Goal: Information Seeking & Learning: Learn about a topic

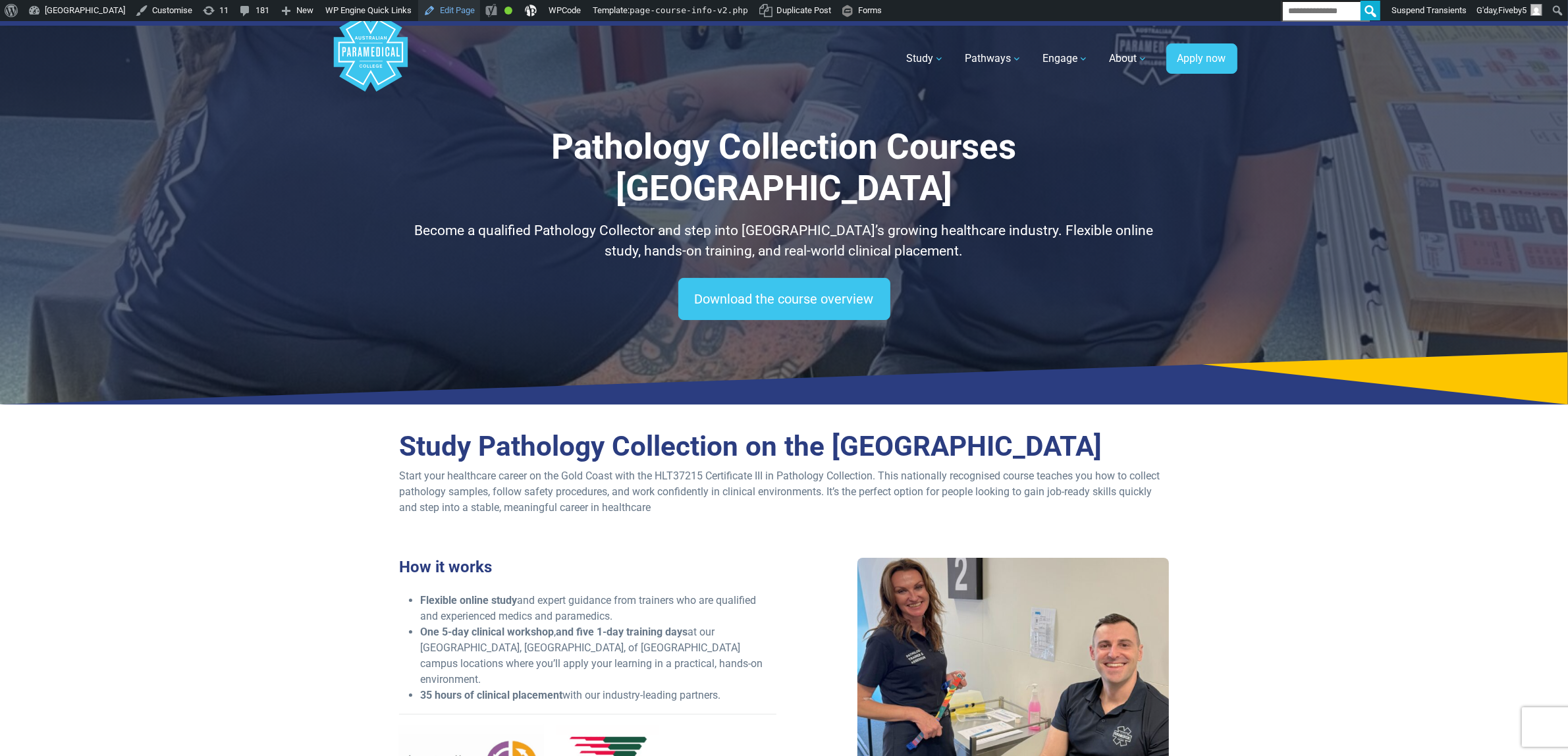
click at [480, 14] on link "Edit Page" at bounding box center [449, 11] width 62 height 21
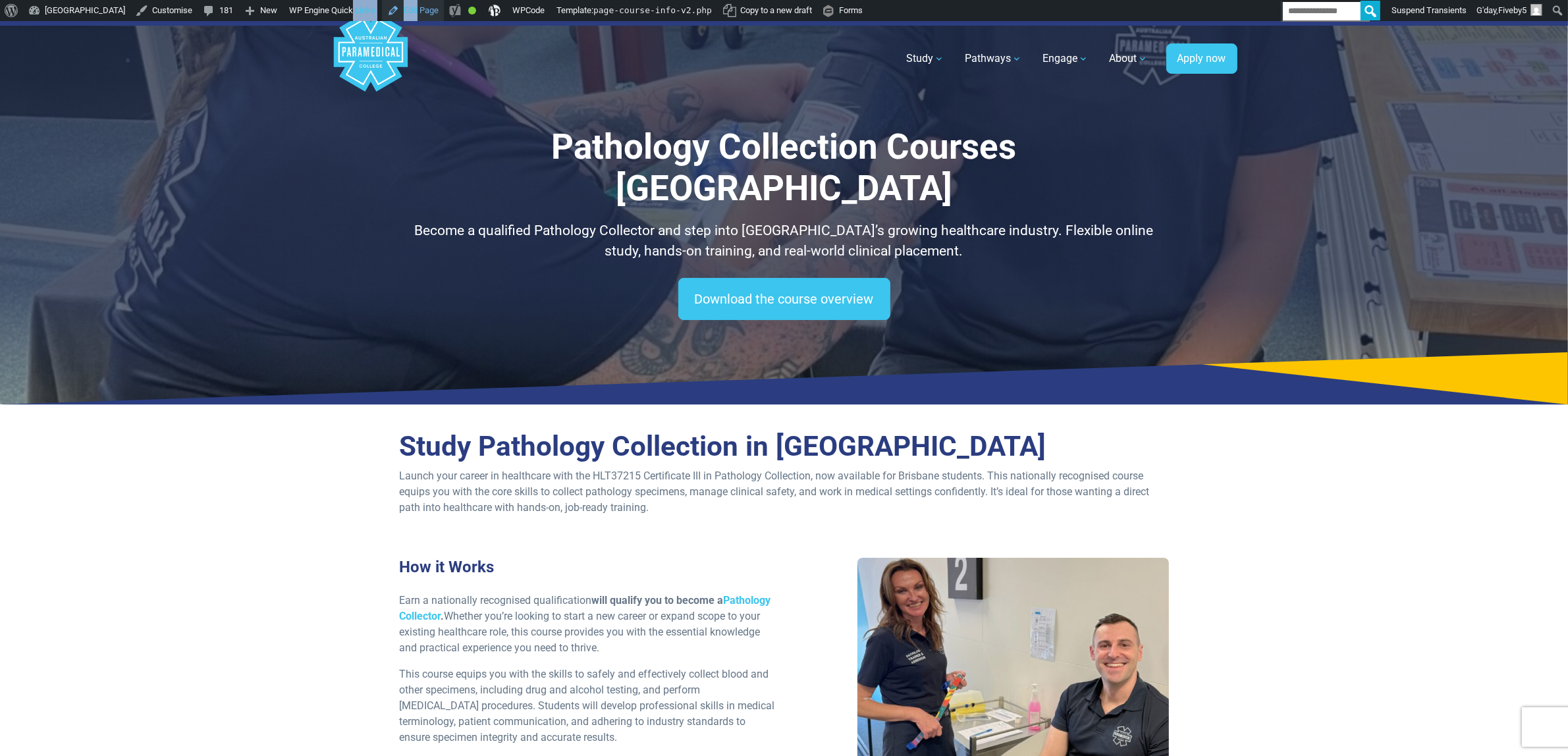
drag, startPoint x: 387, startPoint y: 14, endPoint x: 452, endPoint y: 10, distance: 65.1
click at [452, 0] on ul "About WordPress About WordPress Get Involved WordPress.org Documentation Learn …" at bounding box center [784, 0] width 1568 height 0
click at [444, 9] on link "Edit Page" at bounding box center [413, 11] width 62 height 21
click at [13, 506] on section "Study Pathology Collection in Brisbane Launch your career in healthcare with th…" at bounding box center [784, 745] width 1568 height 662
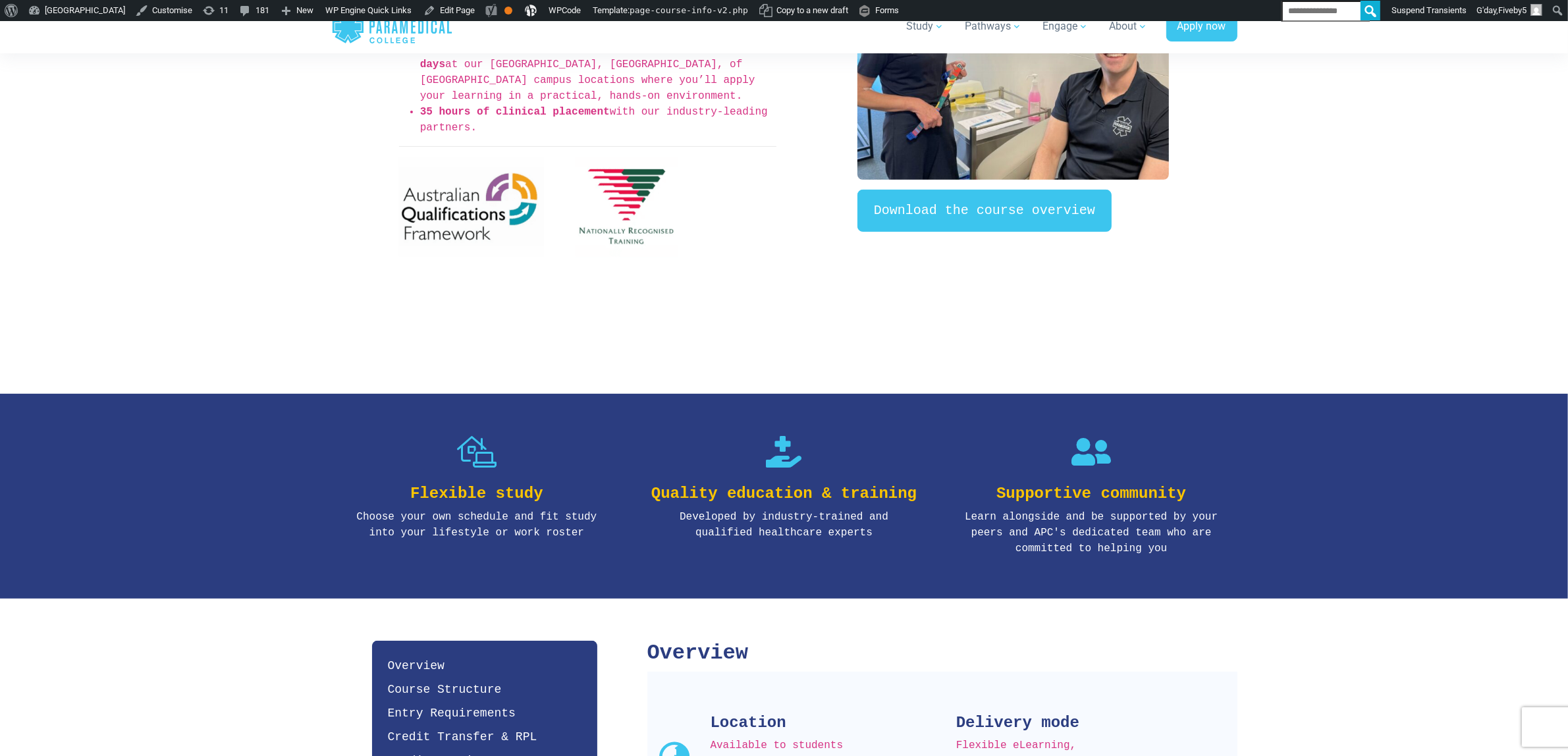
scroll to position [662, 0]
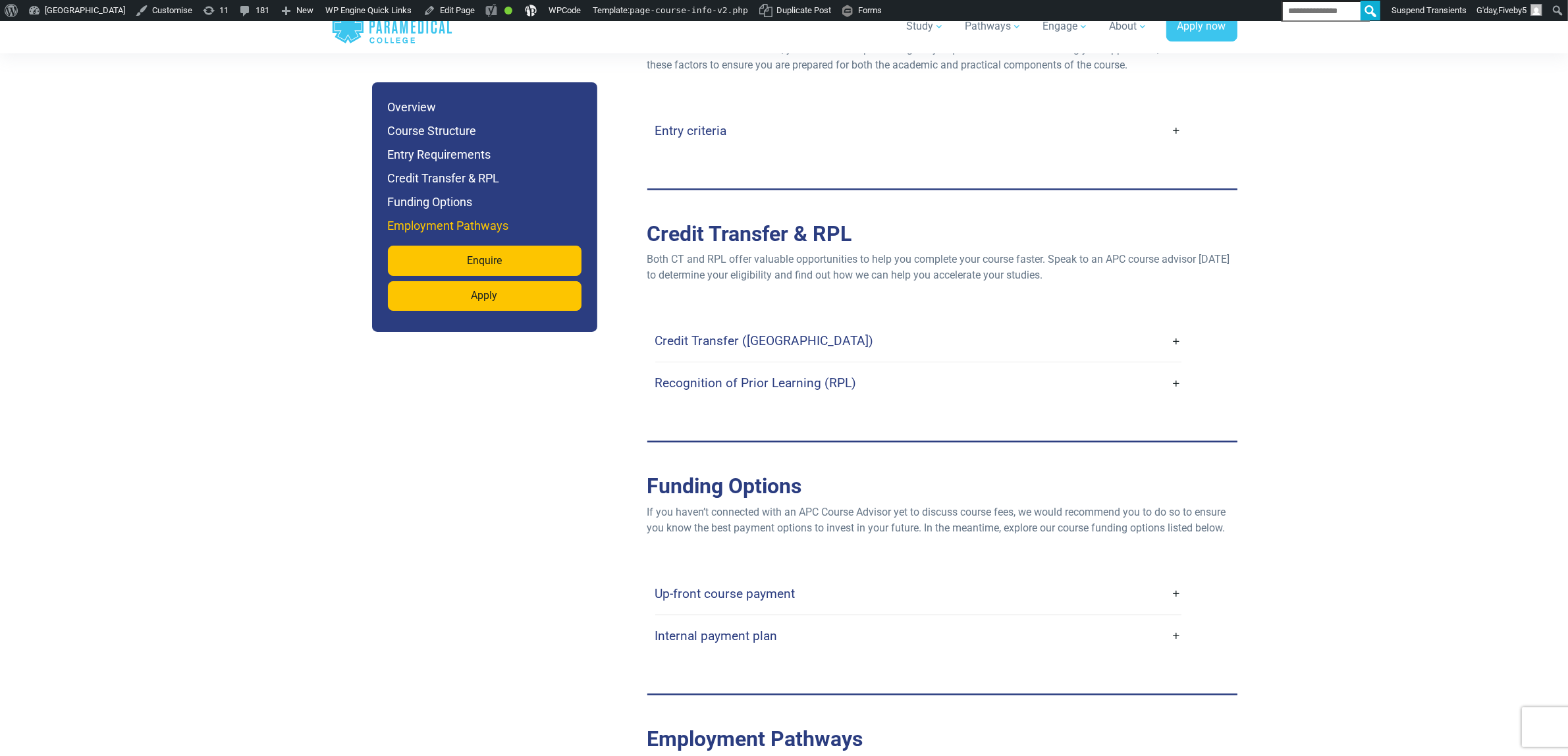
scroll to position [2648, 0]
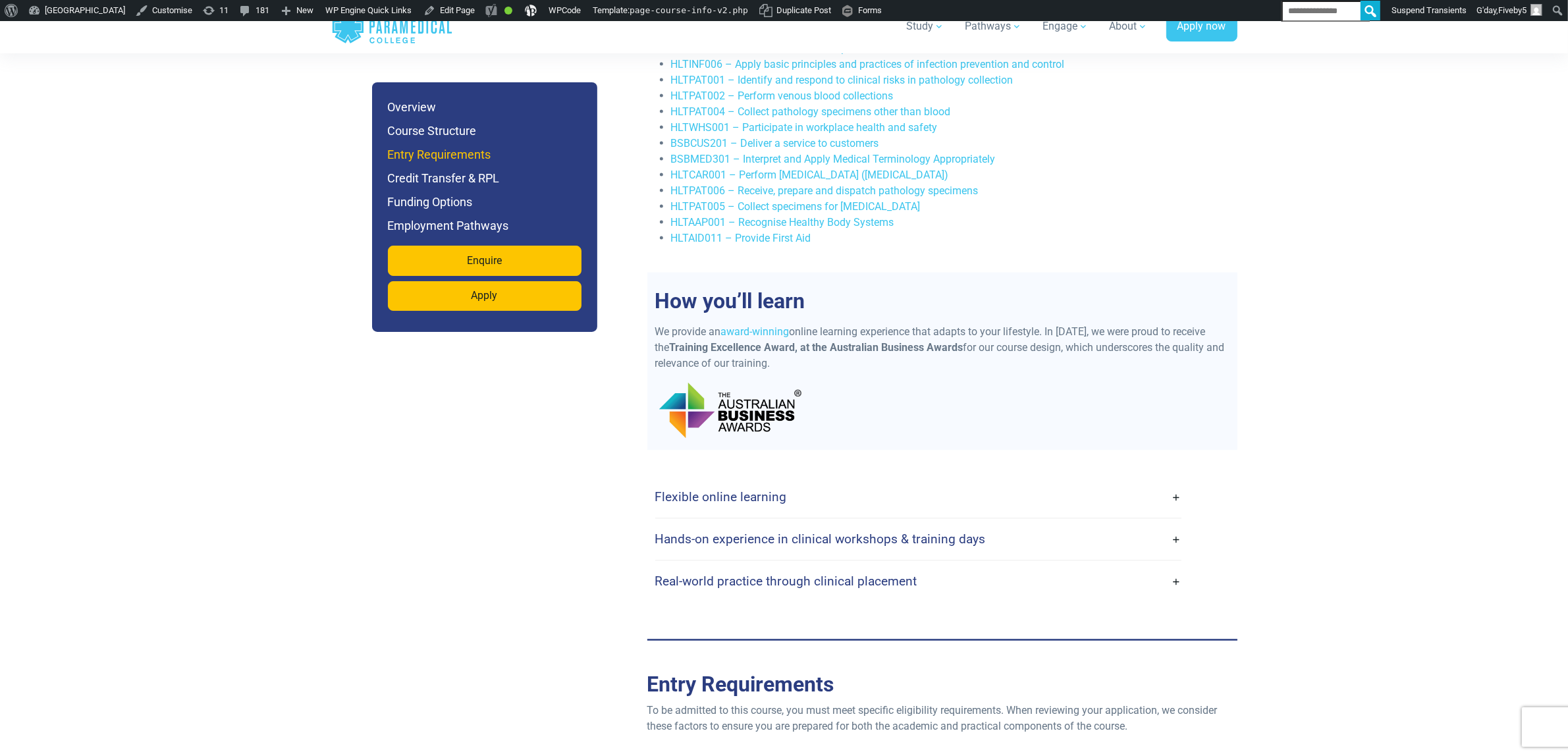
click at [454, 164] on h6 "Entry Requirements" at bounding box center [484, 155] width 193 height 19
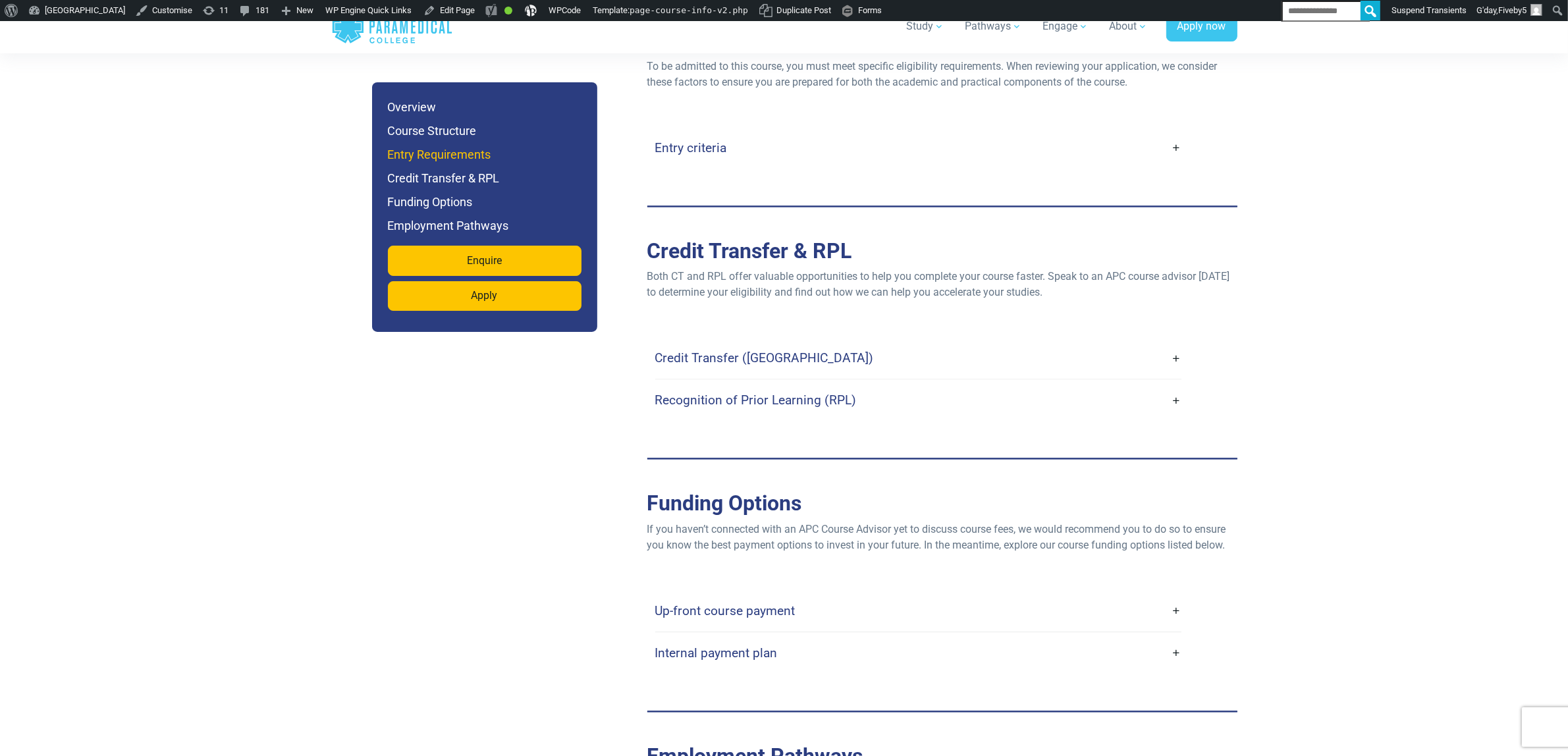
scroll to position [3359, 0]
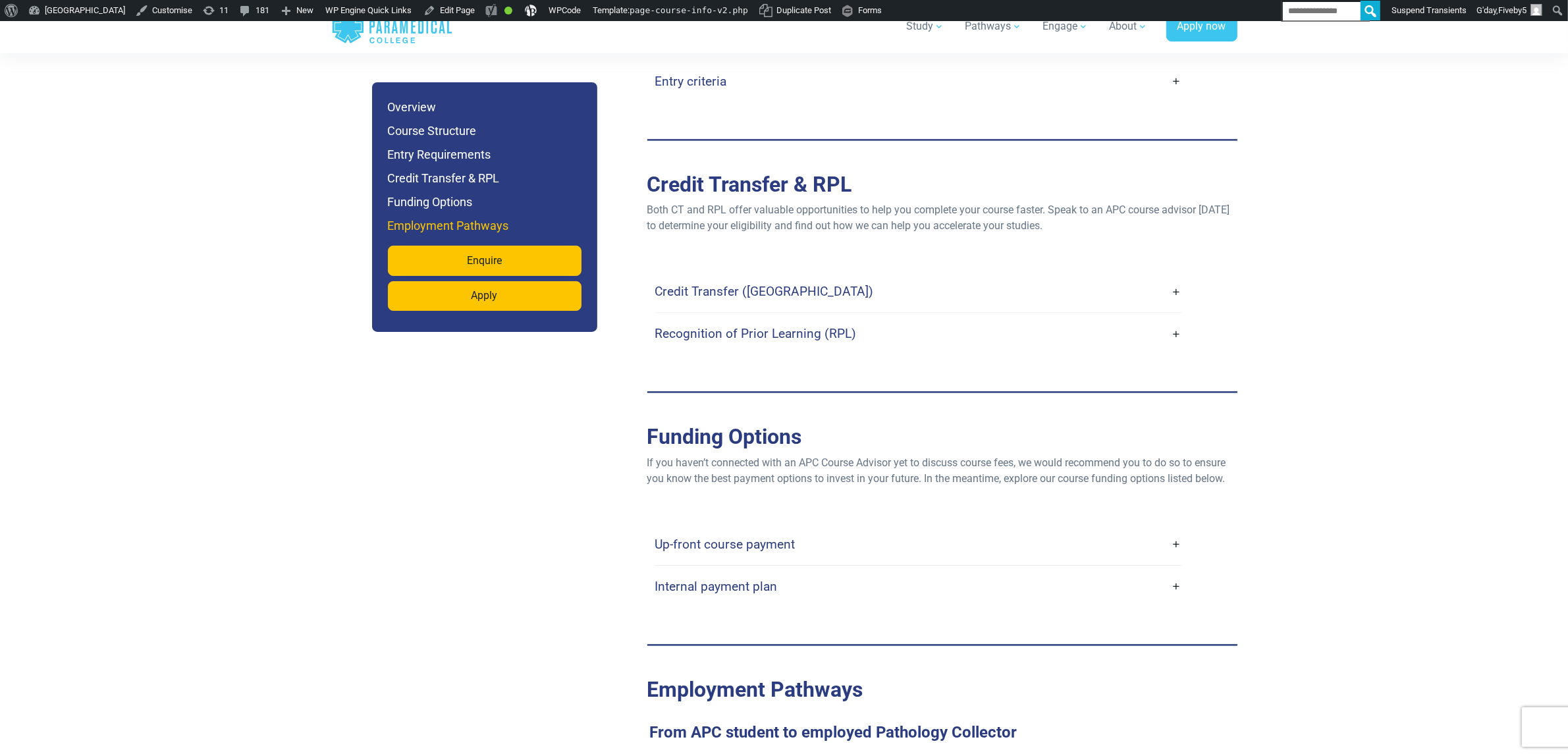
click at [450, 235] on h6 "Employment Pathways" at bounding box center [484, 226] width 193 height 19
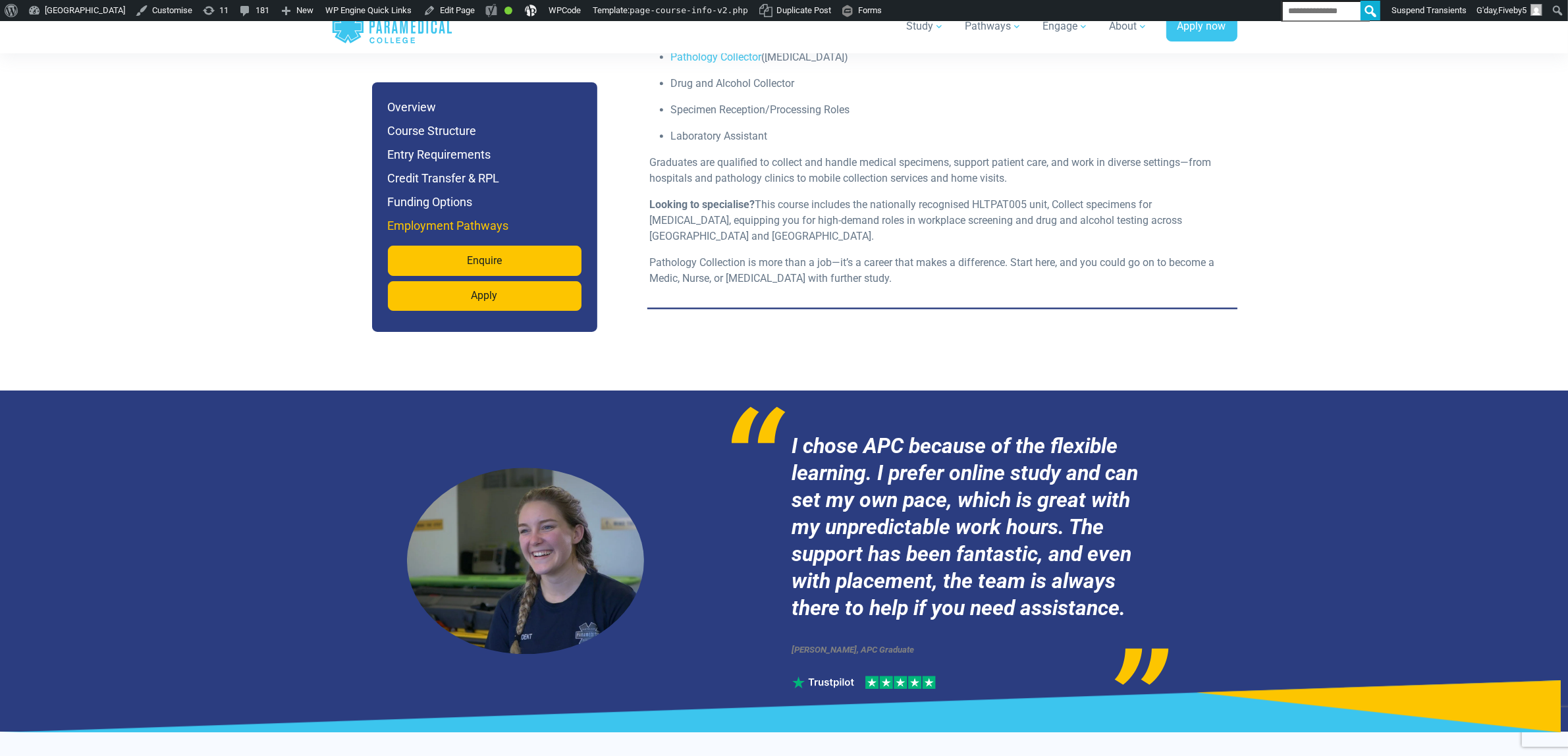
scroll to position [4126, 0]
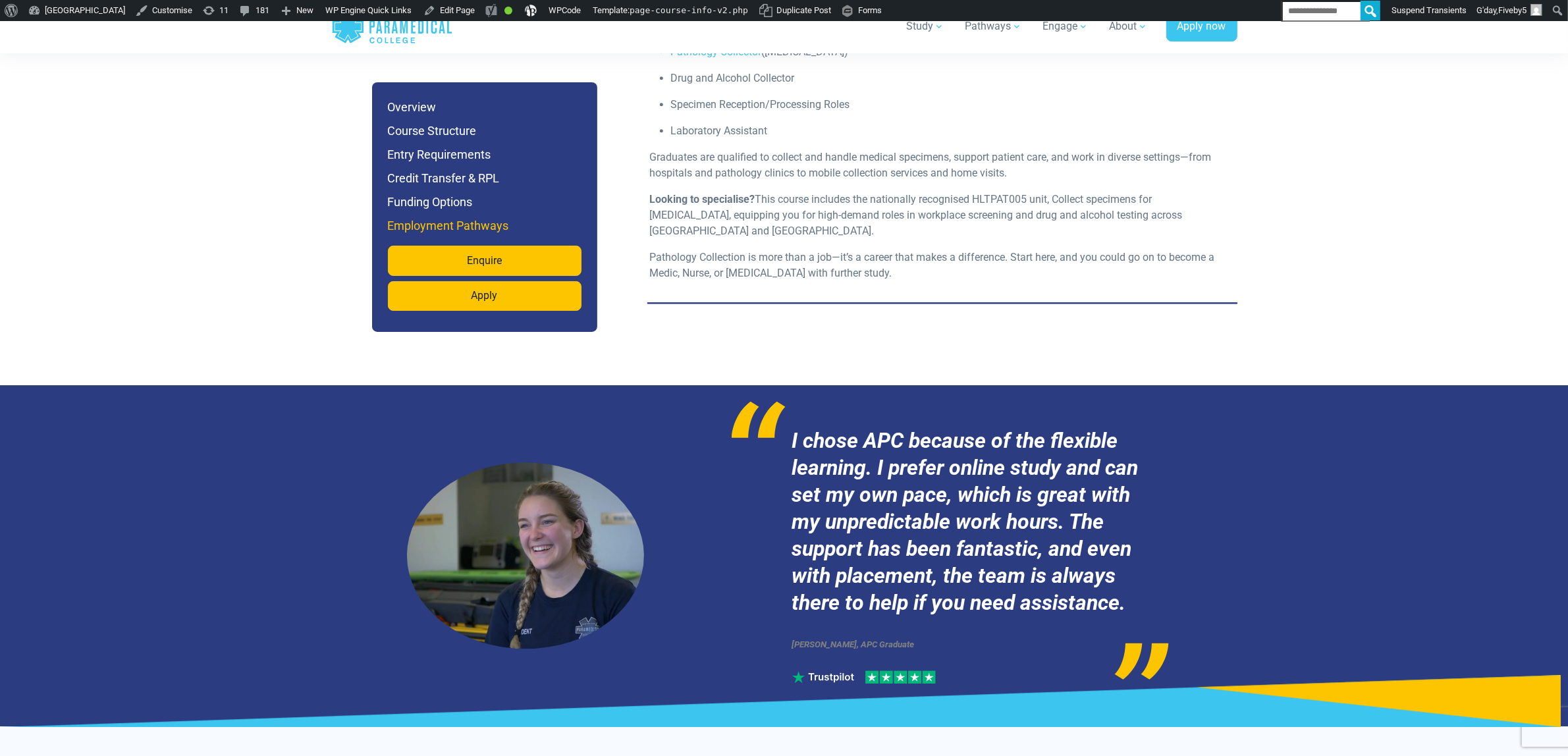
click at [450, 235] on h6 "Employment Pathways" at bounding box center [484, 226] width 193 height 19
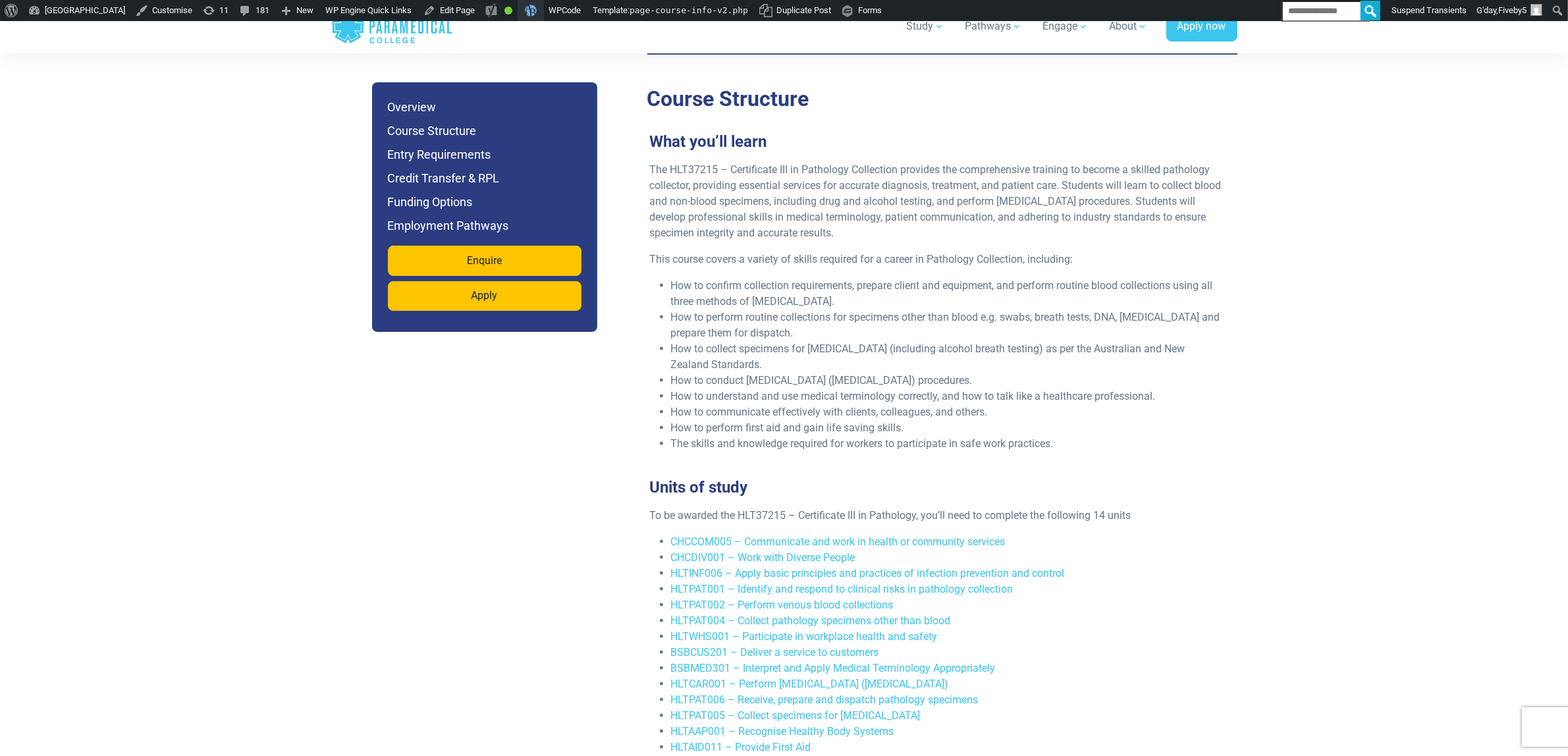
scroll to position [1477, 0]
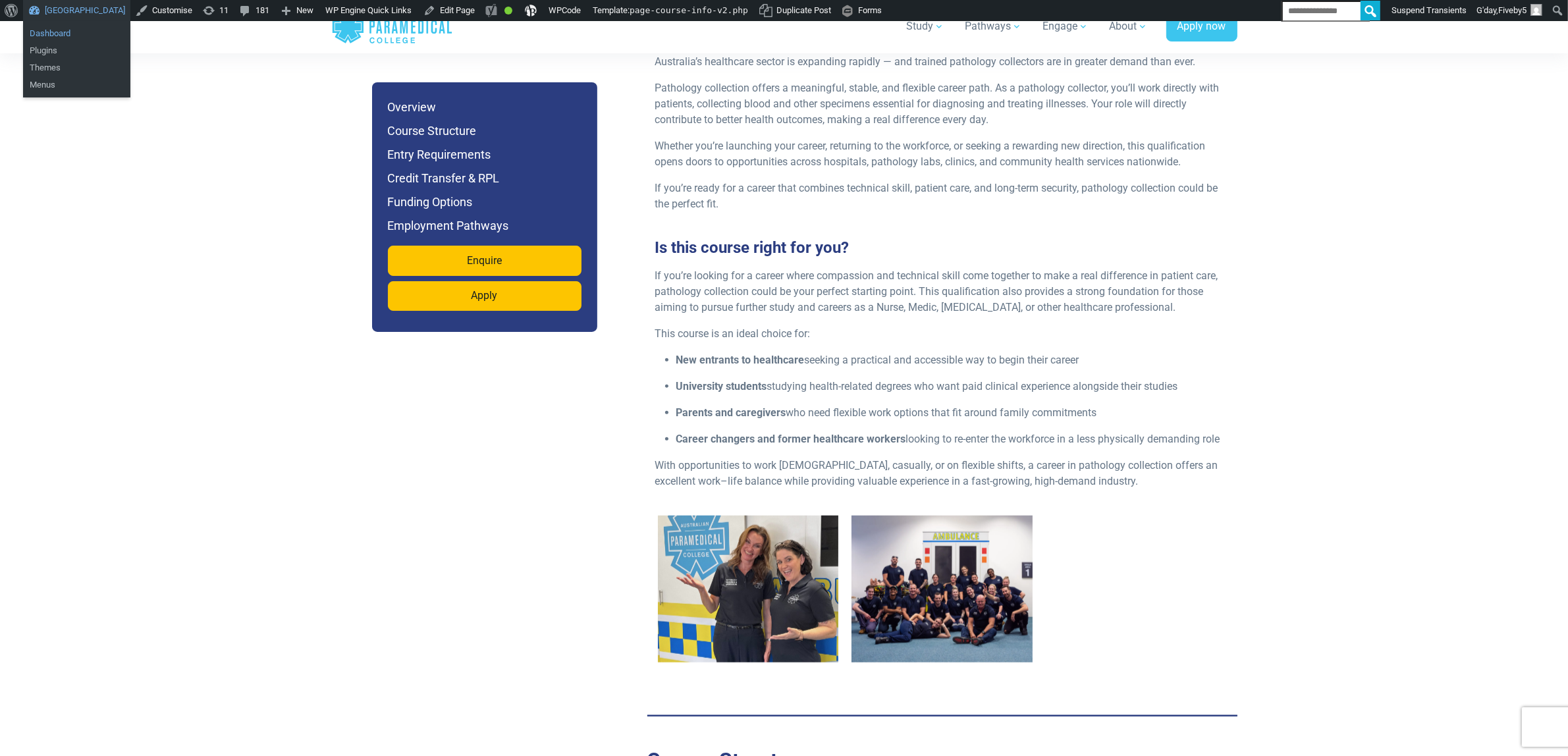
drag, startPoint x: 73, startPoint y: 24, endPoint x: 51, endPoint y: 34, distance: 24.2
click at [51, 34] on link "Dashboard" at bounding box center [76, 34] width 108 height 17
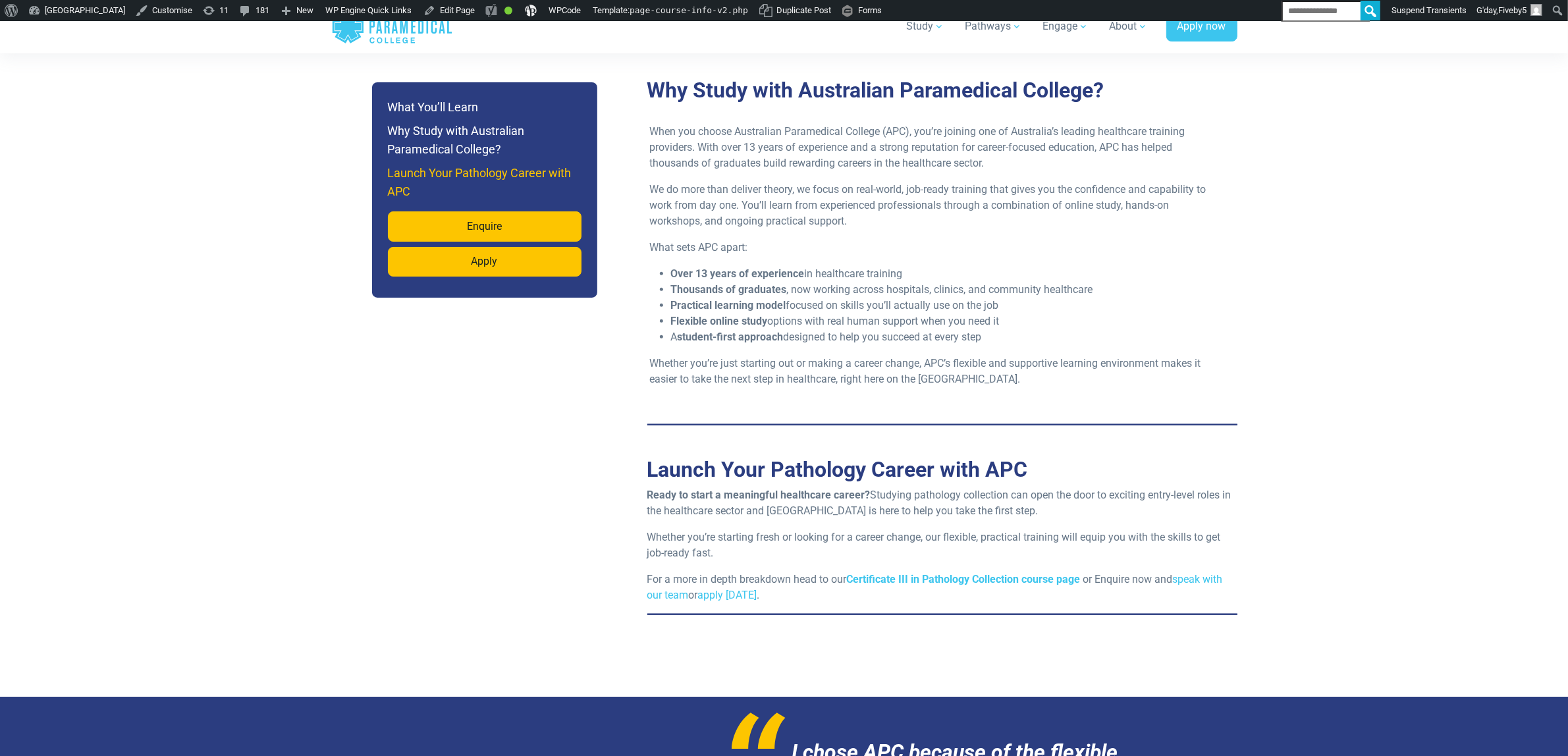
click at [466, 201] on h6 "Launch Your Pathology Career with APC" at bounding box center [484, 183] width 193 height 37
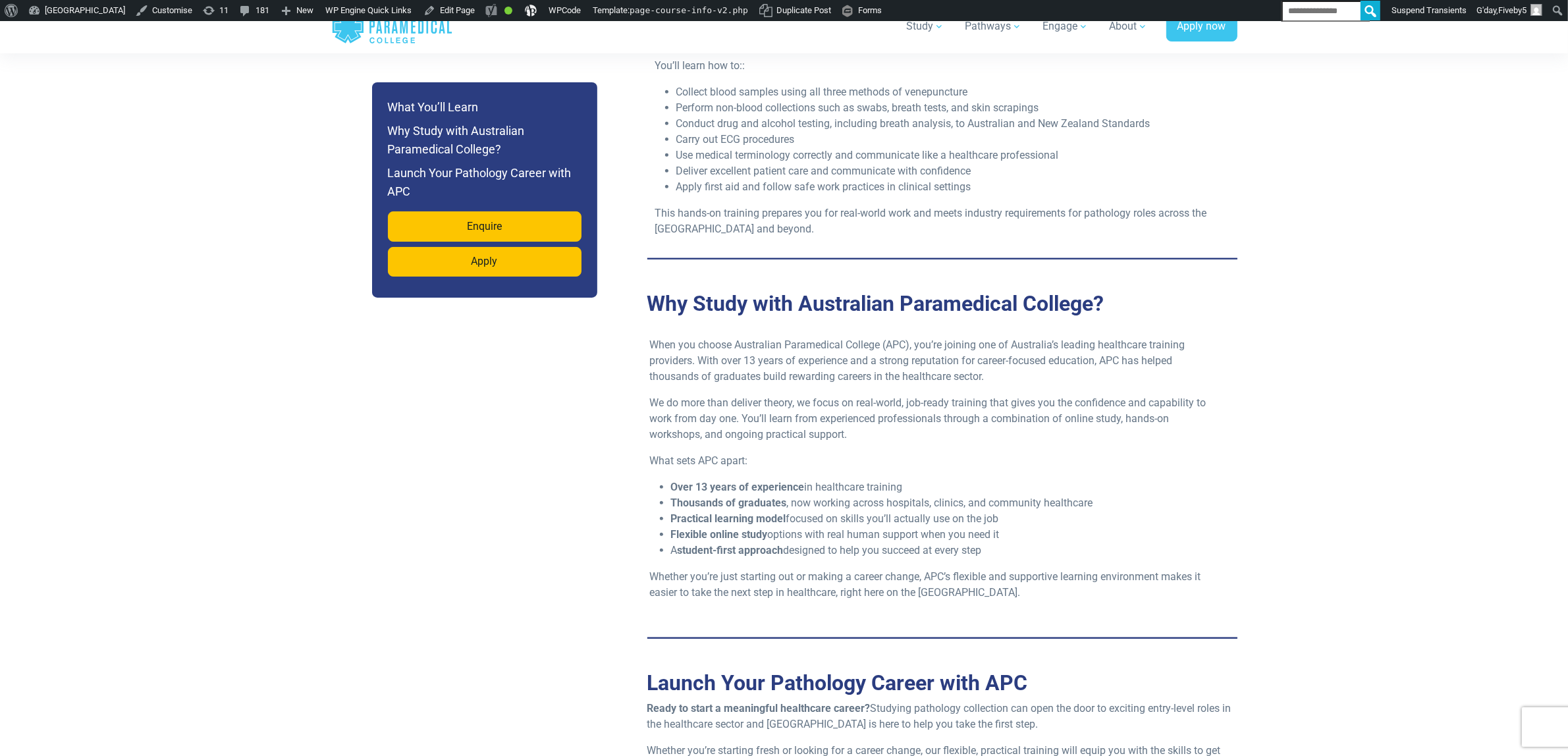
scroll to position [1276, 0]
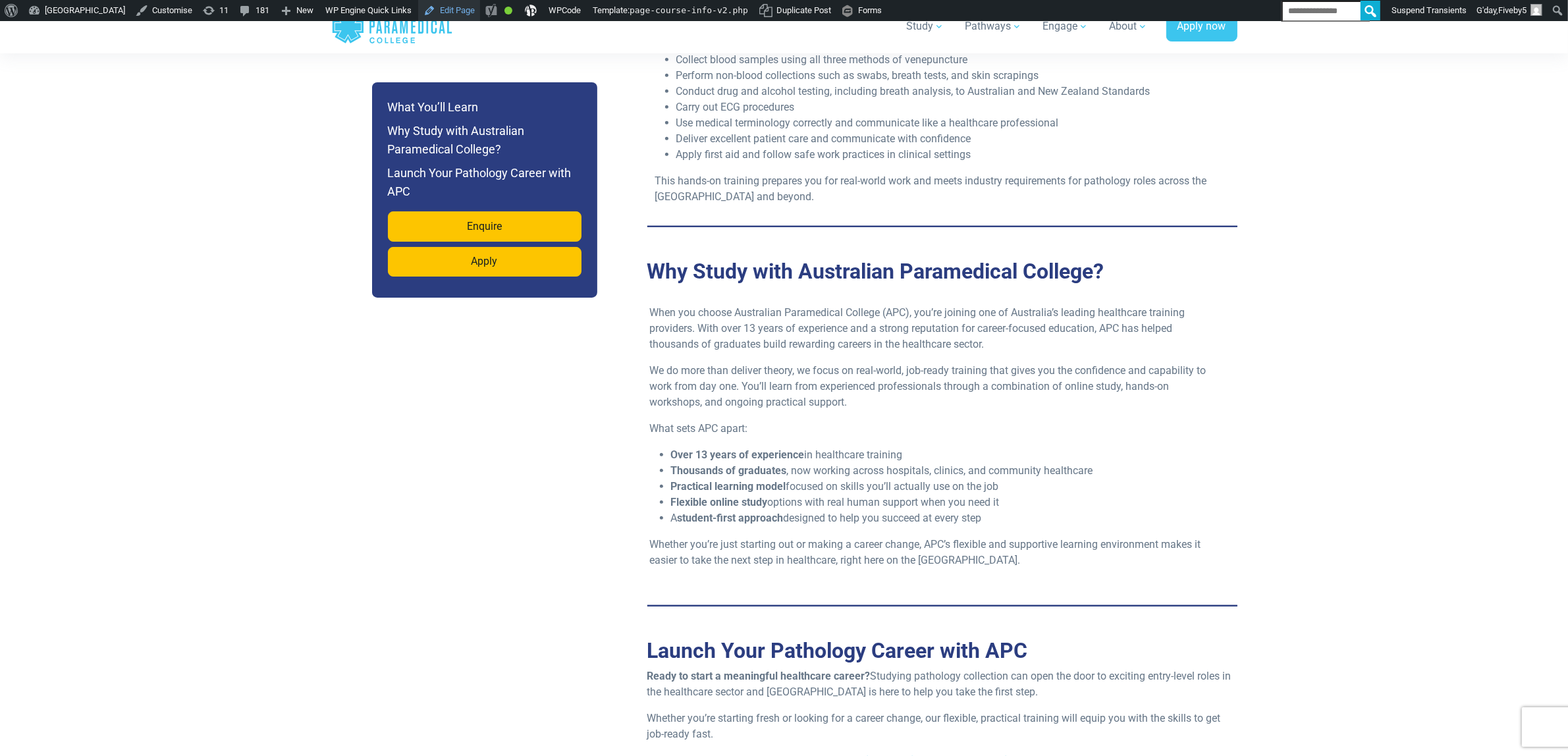
click at [478, 5] on link "Edit Page" at bounding box center [449, 11] width 62 height 21
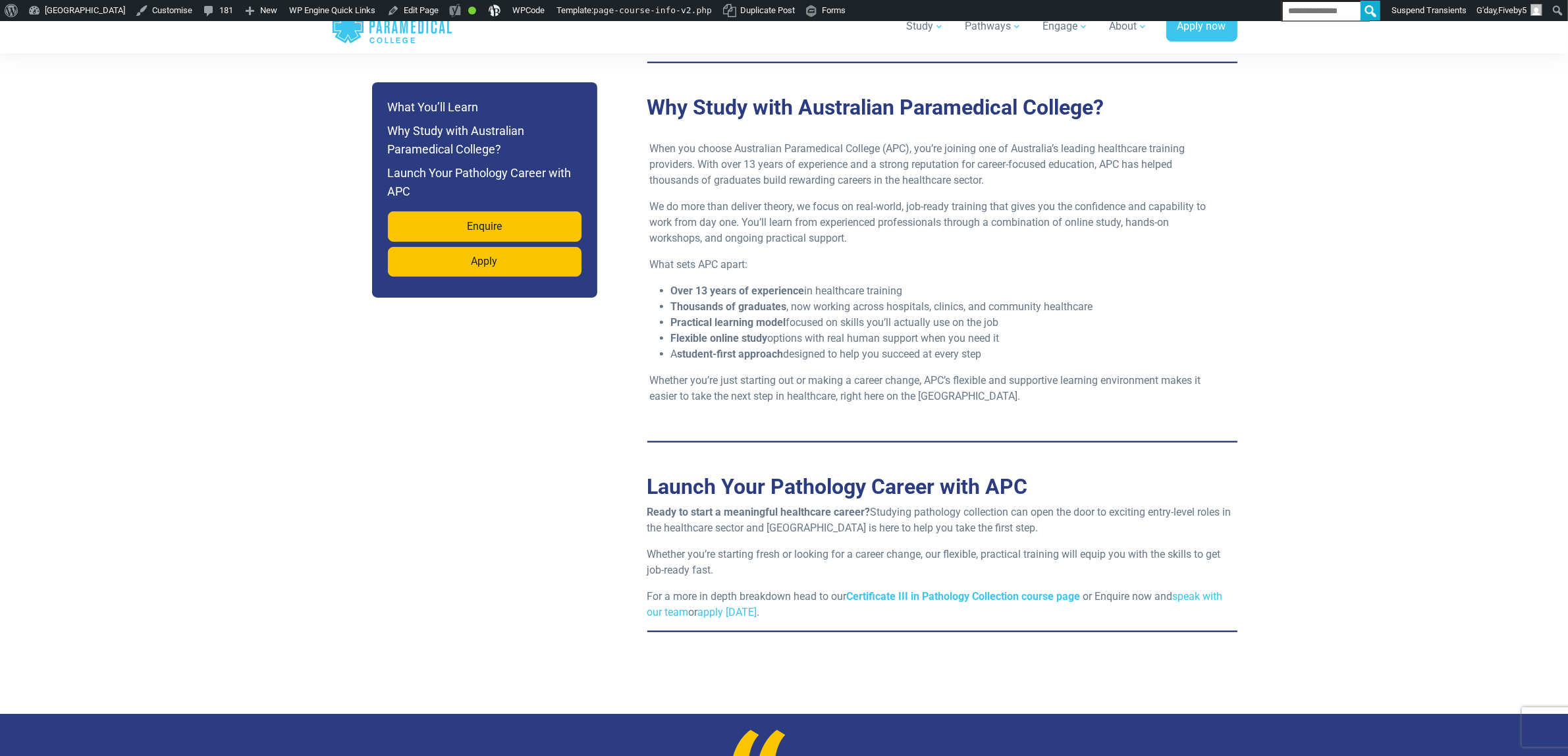
scroll to position [1444, 0]
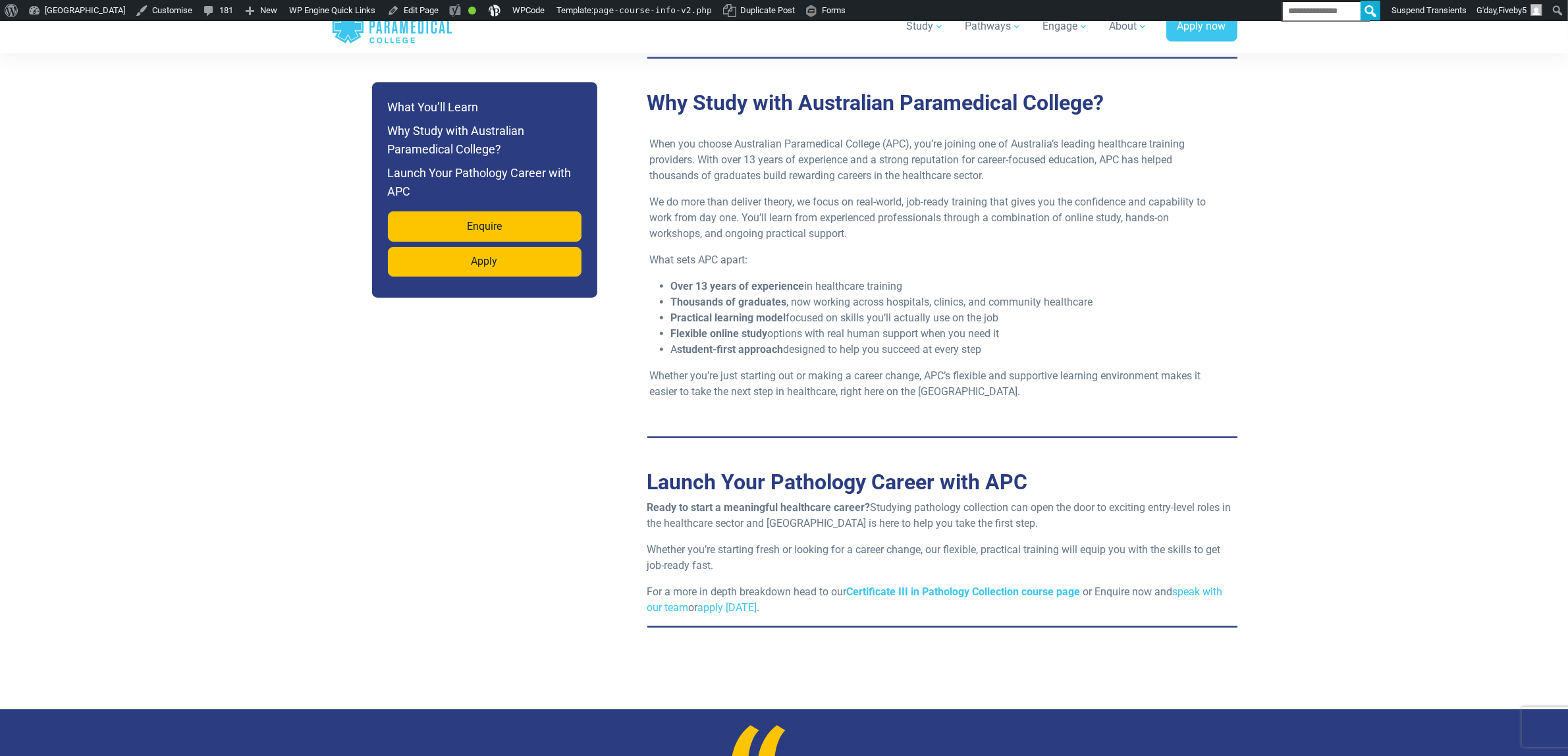
drag, startPoint x: 1579, startPoint y: 305, endPoint x: 1215, endPoint y: 433, distance: 385.8
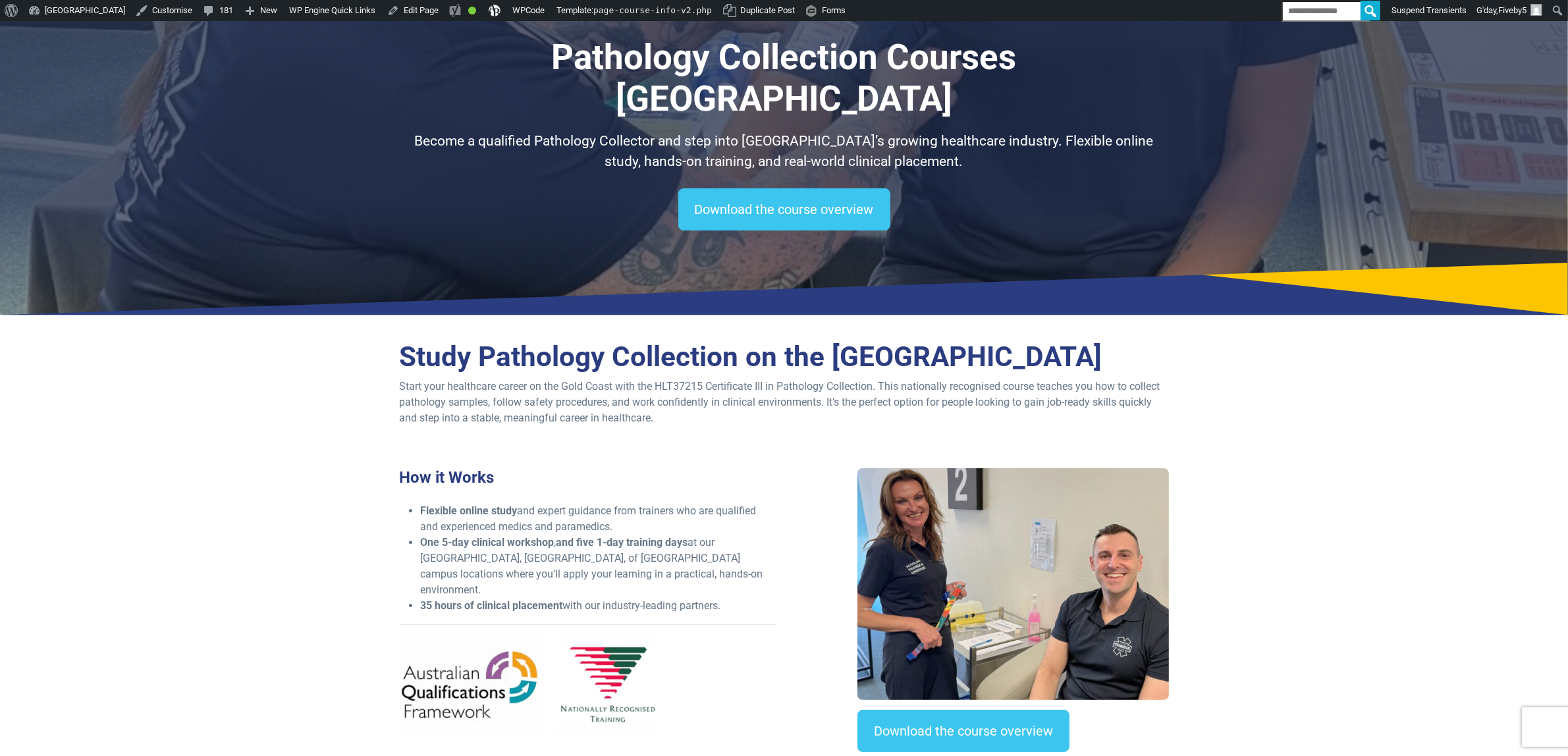
scroll to position [0, 0]
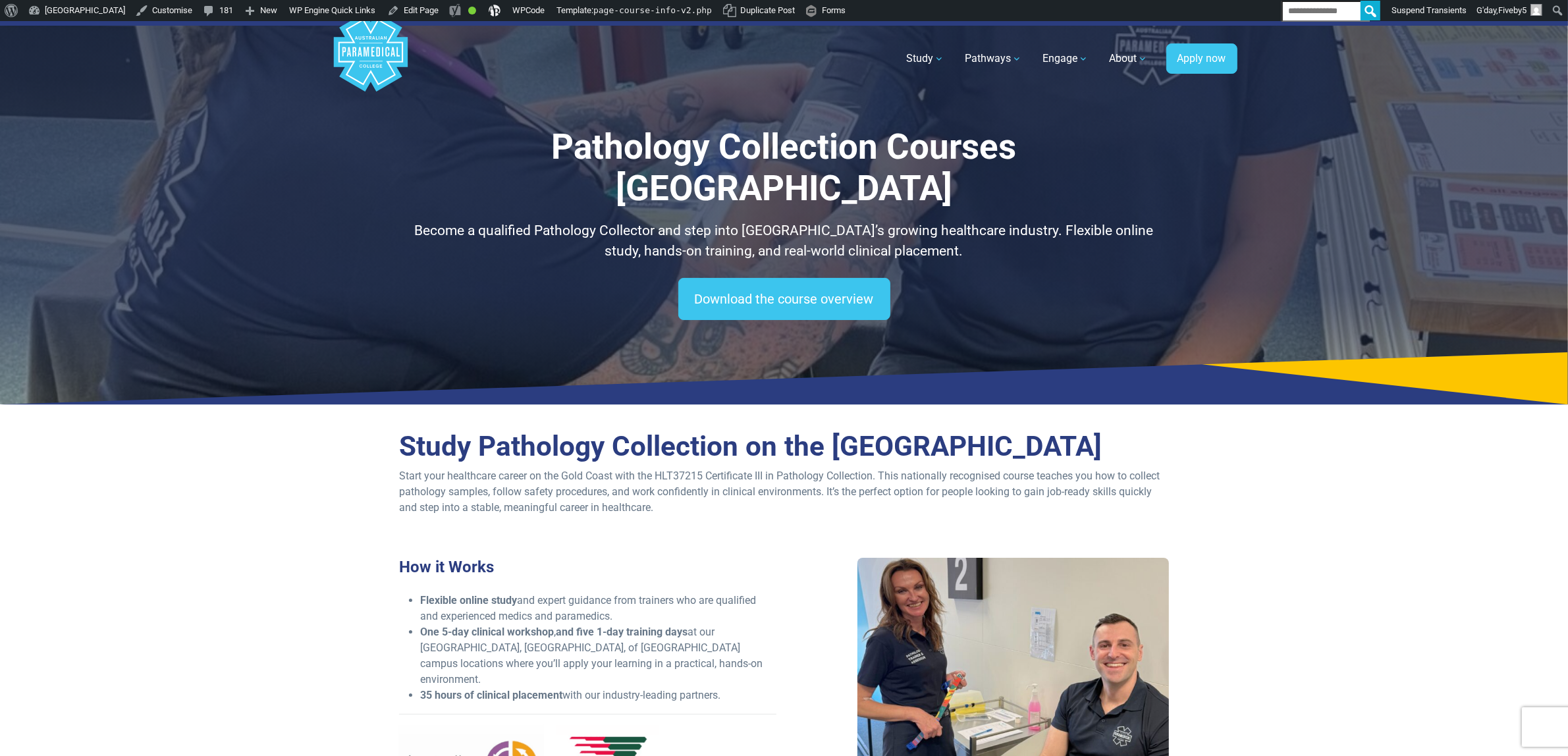
click at [0, 215] on div "Pathology Collection Courses [GEOGRAPHIC_DATA] Become a qualified Pathology Col…" at bounding box center [784, 213] width 1568 height 383
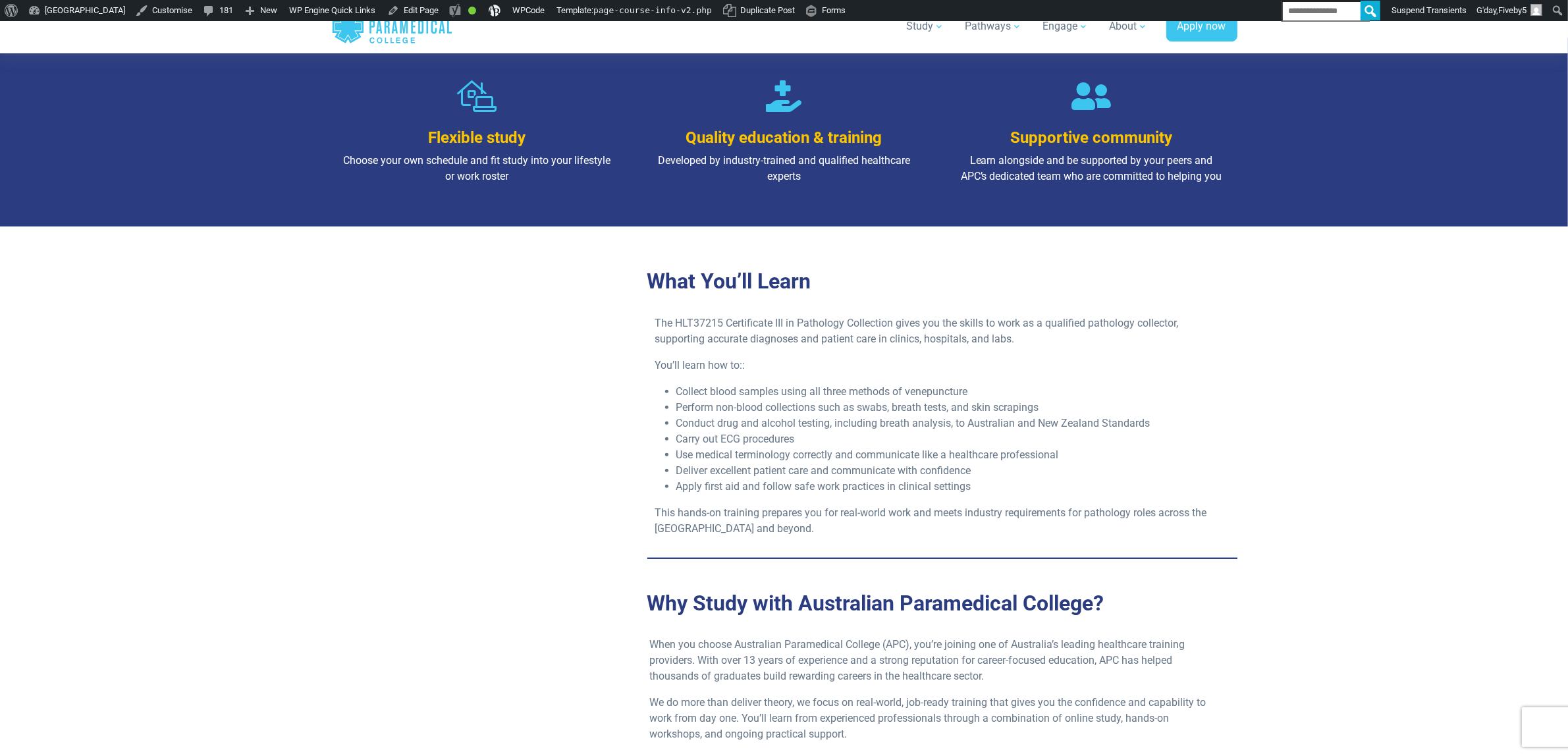
scroll to position [955, 0]
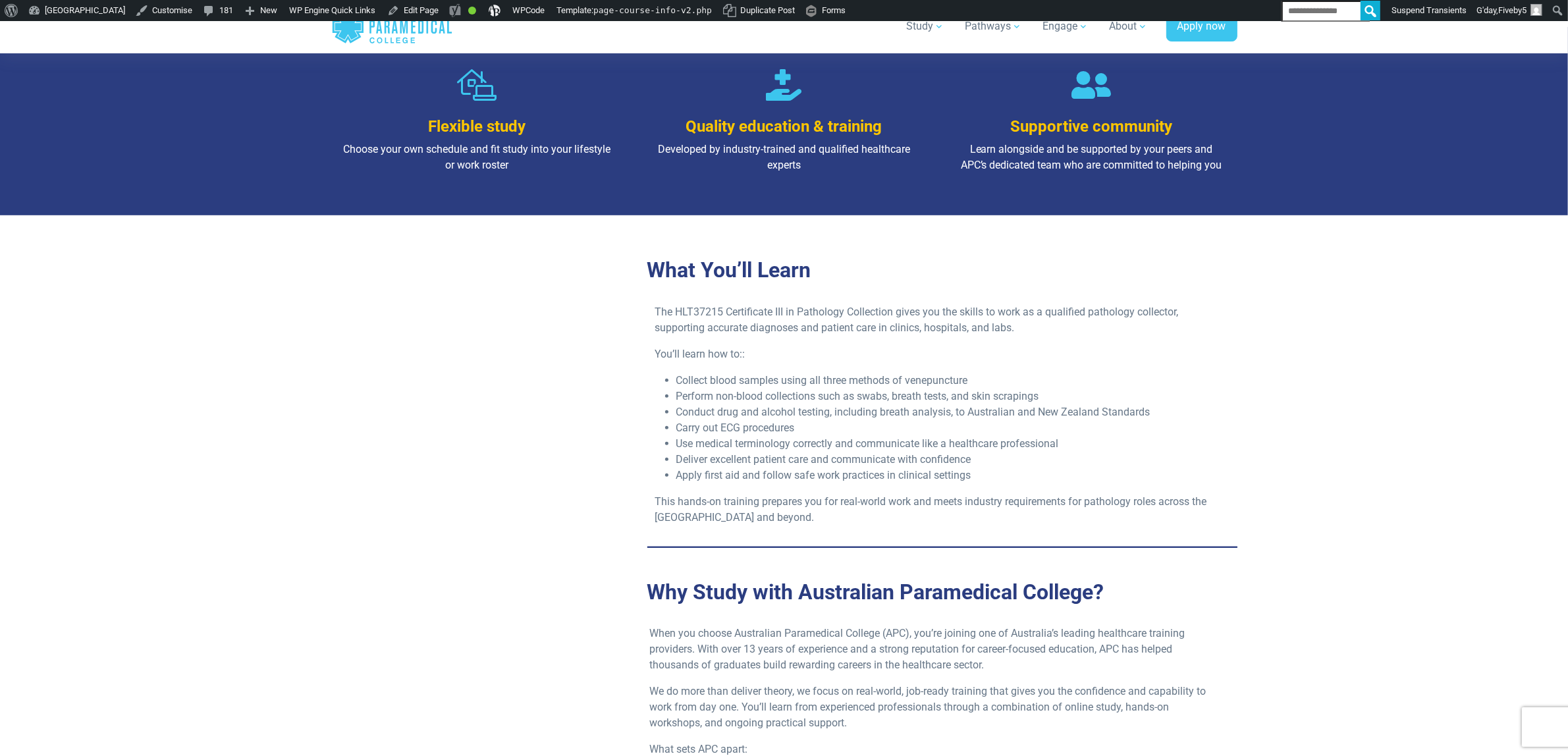
click at [921, 468] on li "Apply first aid and follow safe work practices in clinical settings" at bounding box center [953, 476] width 553 height 16
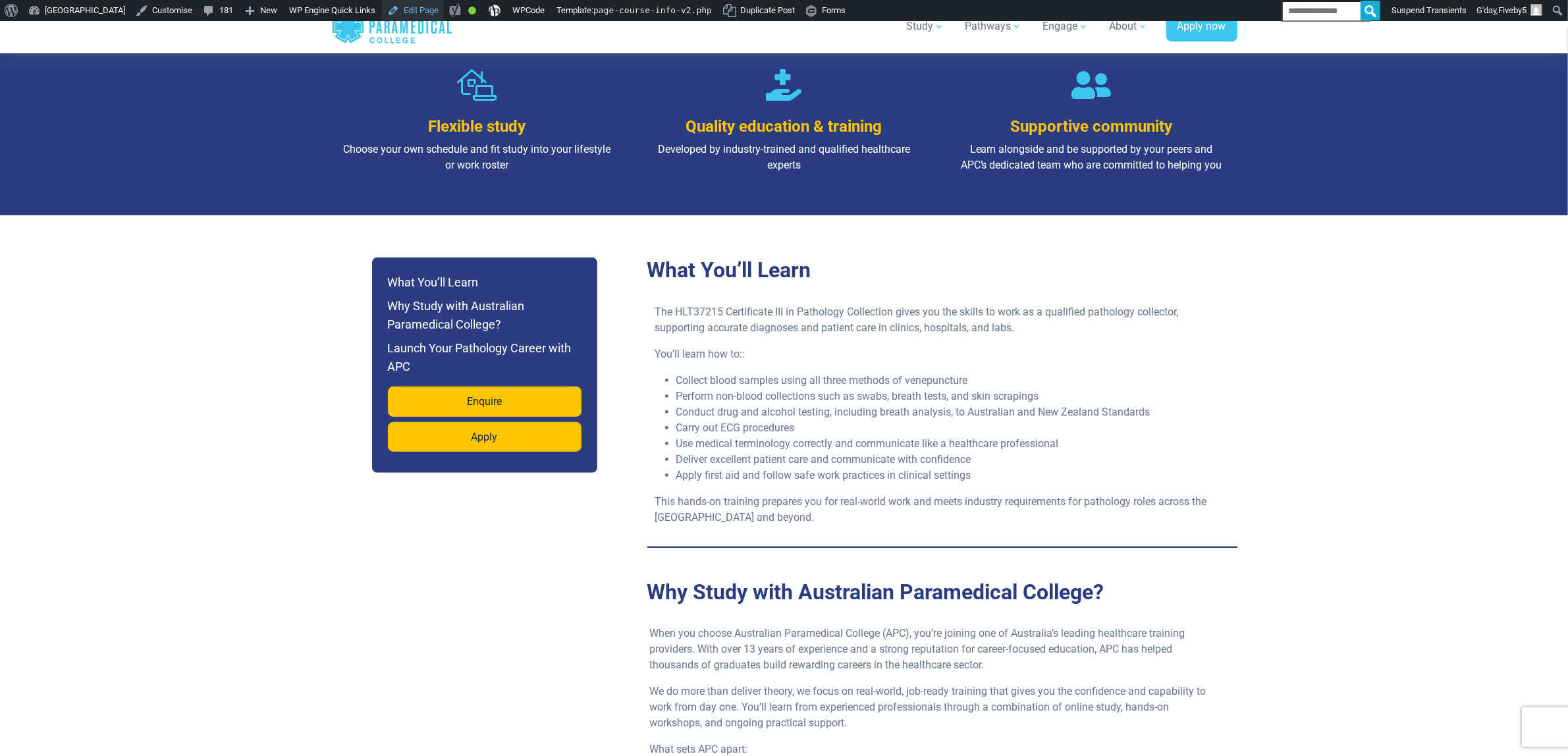
click at [444, 14] on link "Edit Page" at bounding box center [413, 11] width 62 height 21
